Goal: Check status

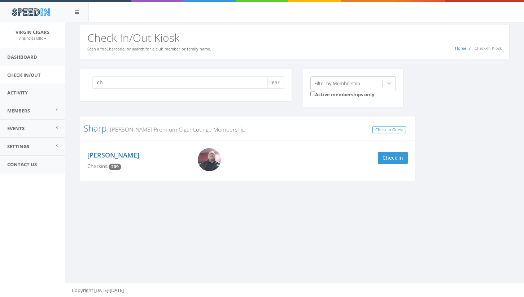
type input "c"
type input "01843135"
type input "justri"
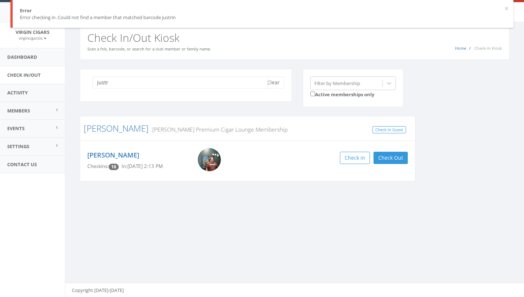
type input "just"
drag, startPoint x: 406, startPoint y: 159, endPoint x: 379, endPoint y: 145, distance: 30.2
click at [406, 159] on button "Check in" at bounding box center [393, 158] width 30 height 12
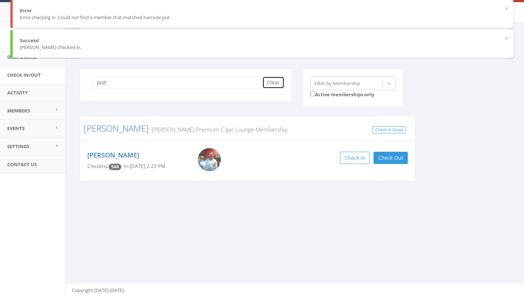
click at [280, 83] on button "Clear" at bounding box center [273, 82] width 22 height 12
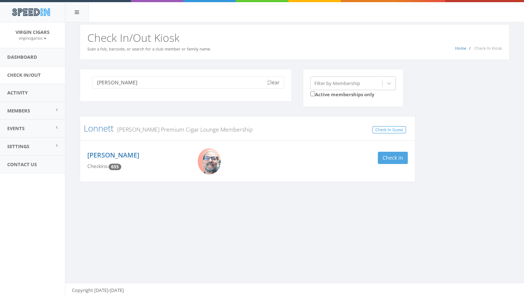
type input "[PERSON_NAME]"
click at [394, 162] on button "Check in" at bounding box center [393, 158] width 30 height 12
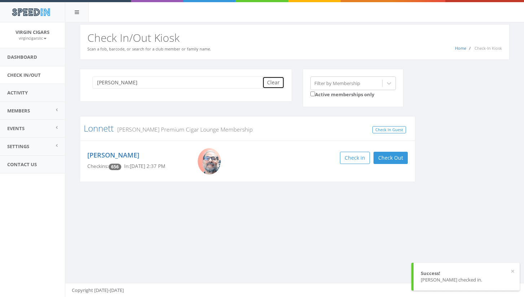
click at [276, 84] on button "Clear" at bounding box center [273, 82] width 22 height 12
